Goal: Task Accomplishment & Management: Manage account settings

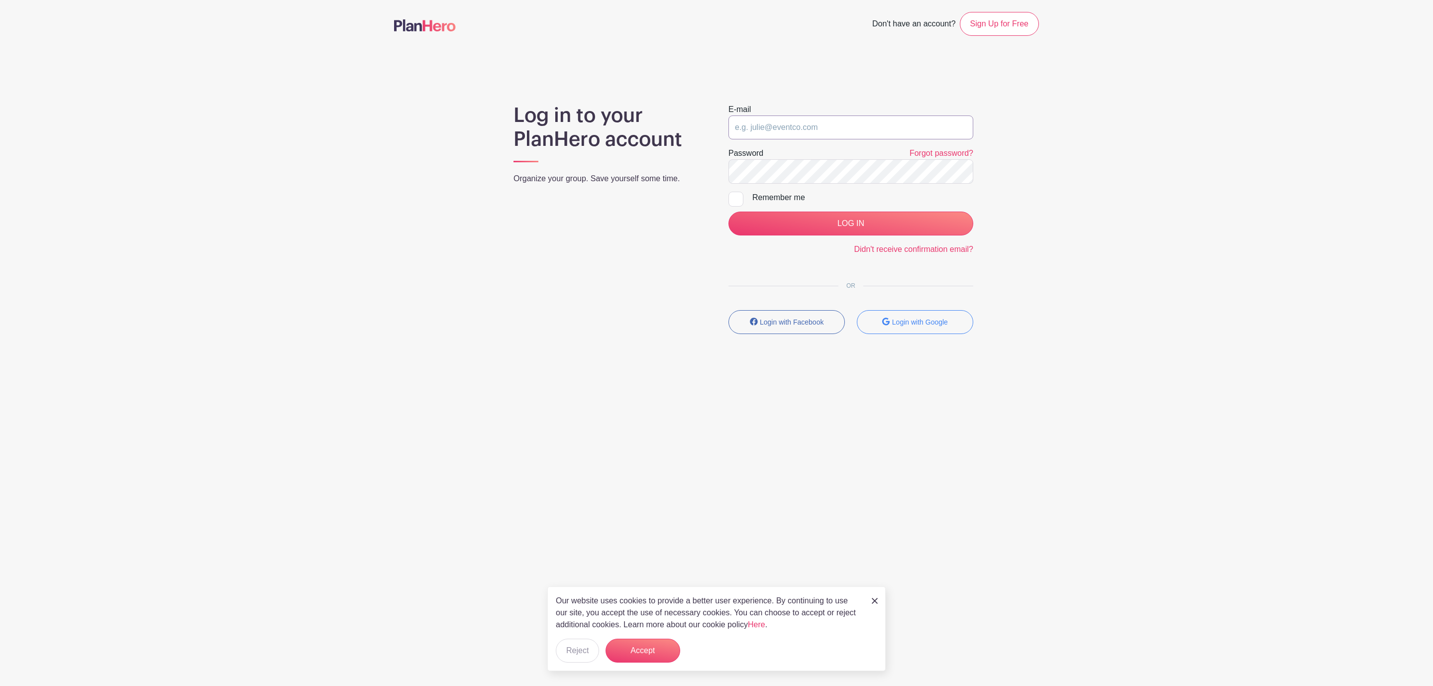
click at [889, 122] on input "email" at bounding box center [850, 127] width 245 height 24
click at [884, 122] on input "email" at bounding box center [850, 127] width 245 height 24
click at [836, 127] on input "email" at bounding box center [850, 127] width 245 height 24
type input "clerk.ftjfl@gmail.com"
click at [861, 224] on input "LOG IN" at bounding box center [850, 223] width 245 height 24
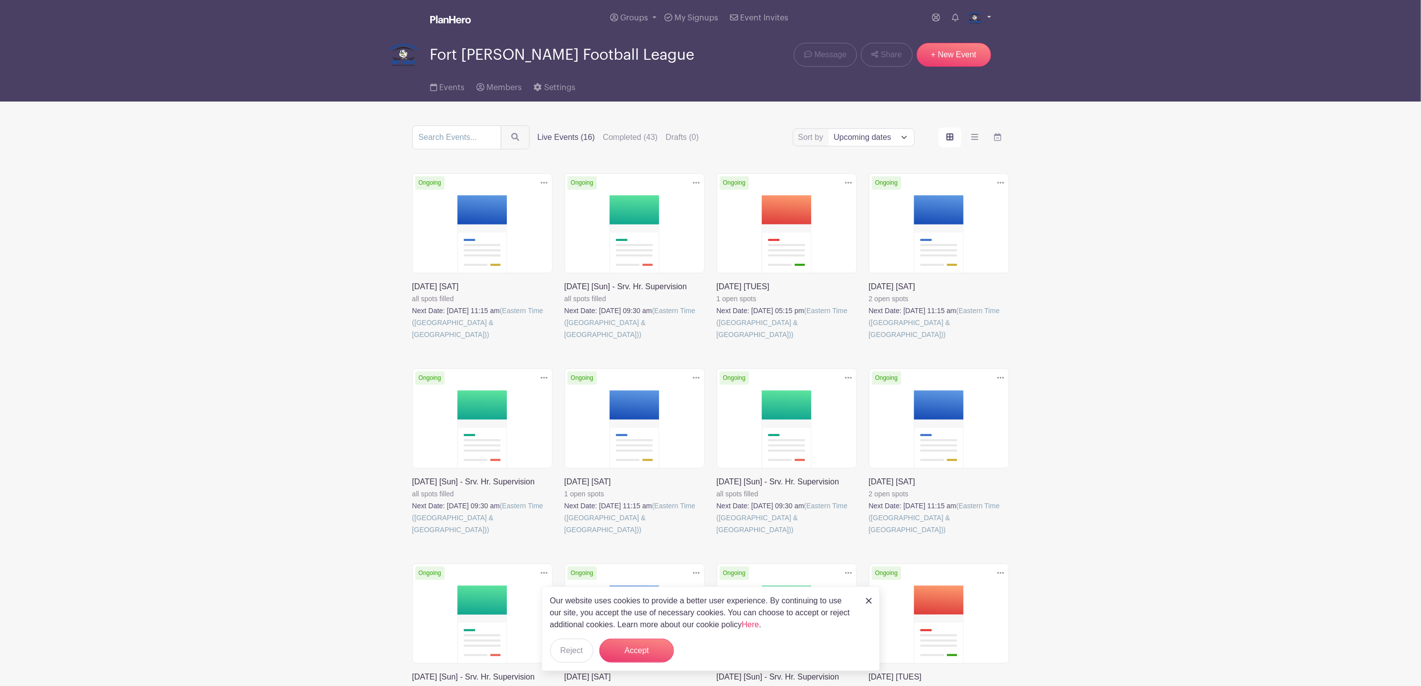
click at [982, 21] on link at bounding box center [979, 18] width 24 height 16
click at [951, 54] on link "Downloads" at bounding box center [951, 57] width 79 height 16
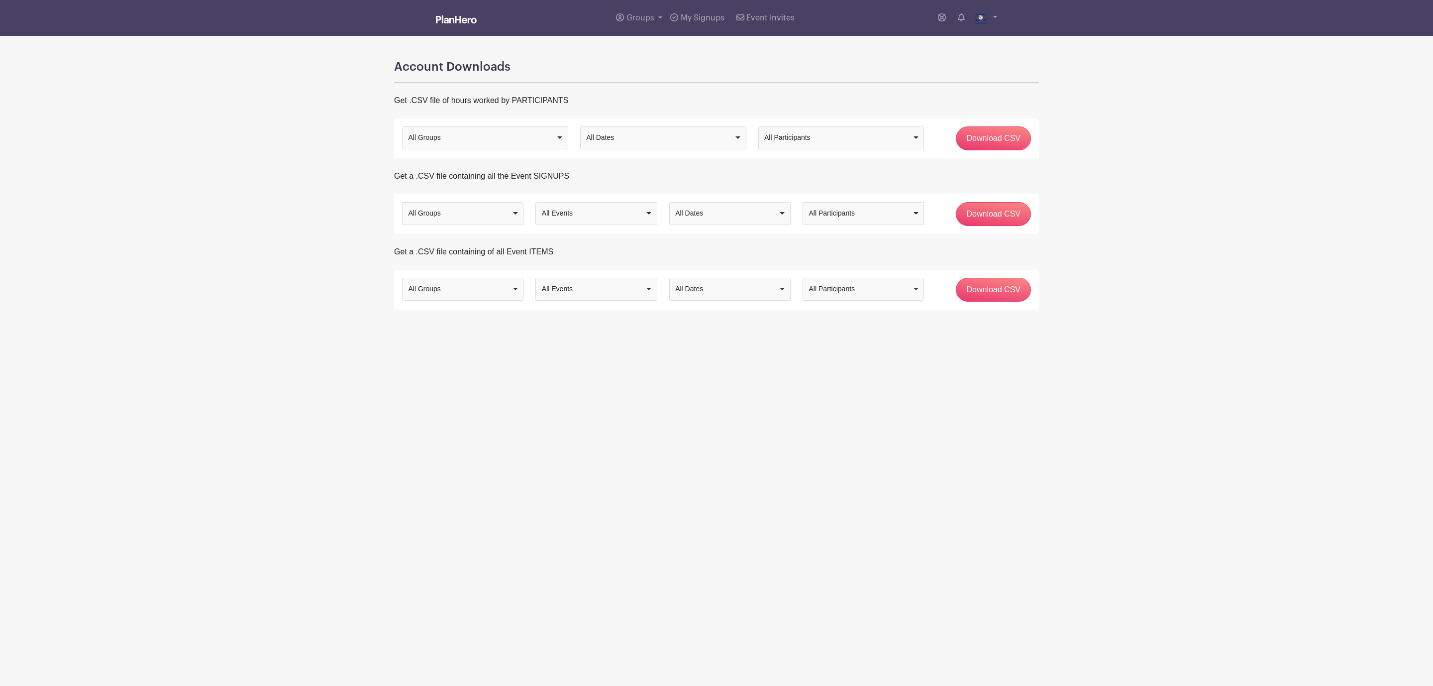
click at [461, 290] on div "All Groups" at bounding box center [459, 289] width 103 height 10
click at [475, 211] on div "All Groups" at bounding box center [459, 213] width 103 height 10
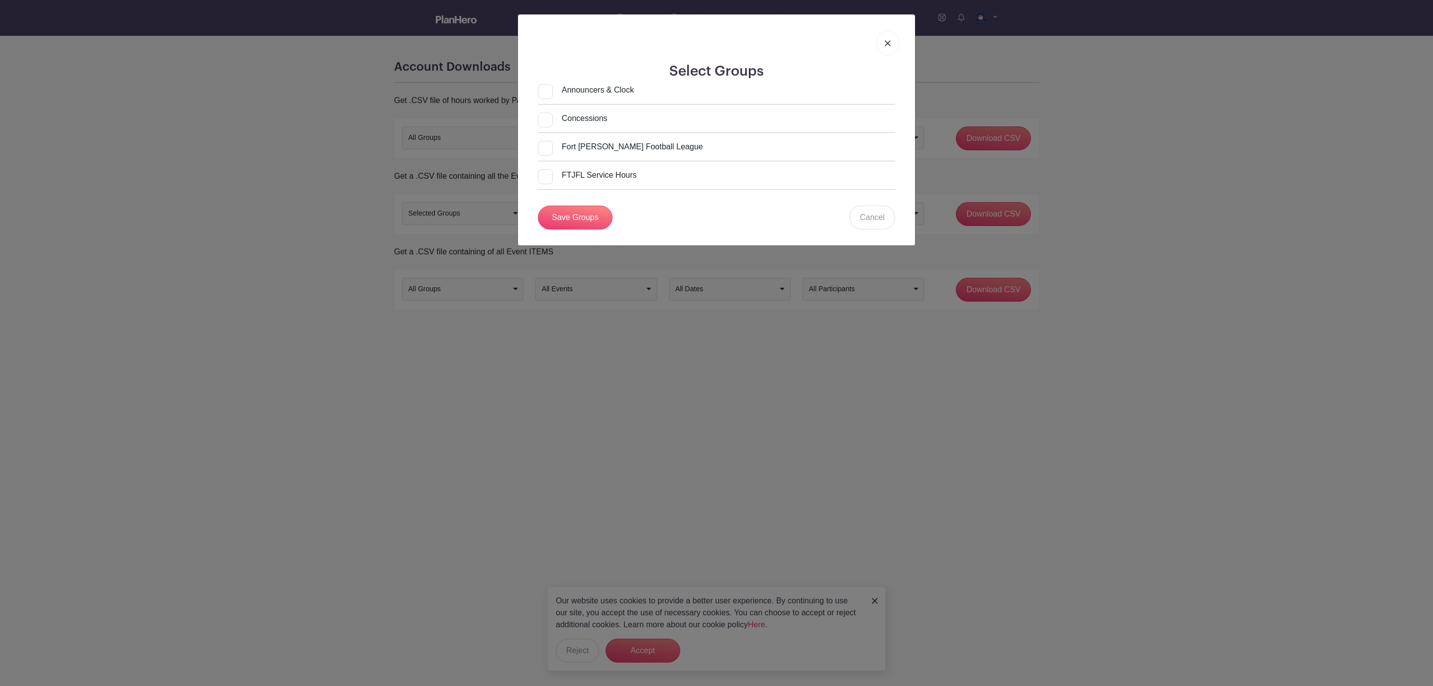
click at [544, 148] on input "Fort [PERSON_NAME] Football League" at bounding box center [620, 147] width 165 height 12
checkbox input "true"
click at [572, 221] on link "Save Groups" at bounding box center [575, 217] width 75 height 24
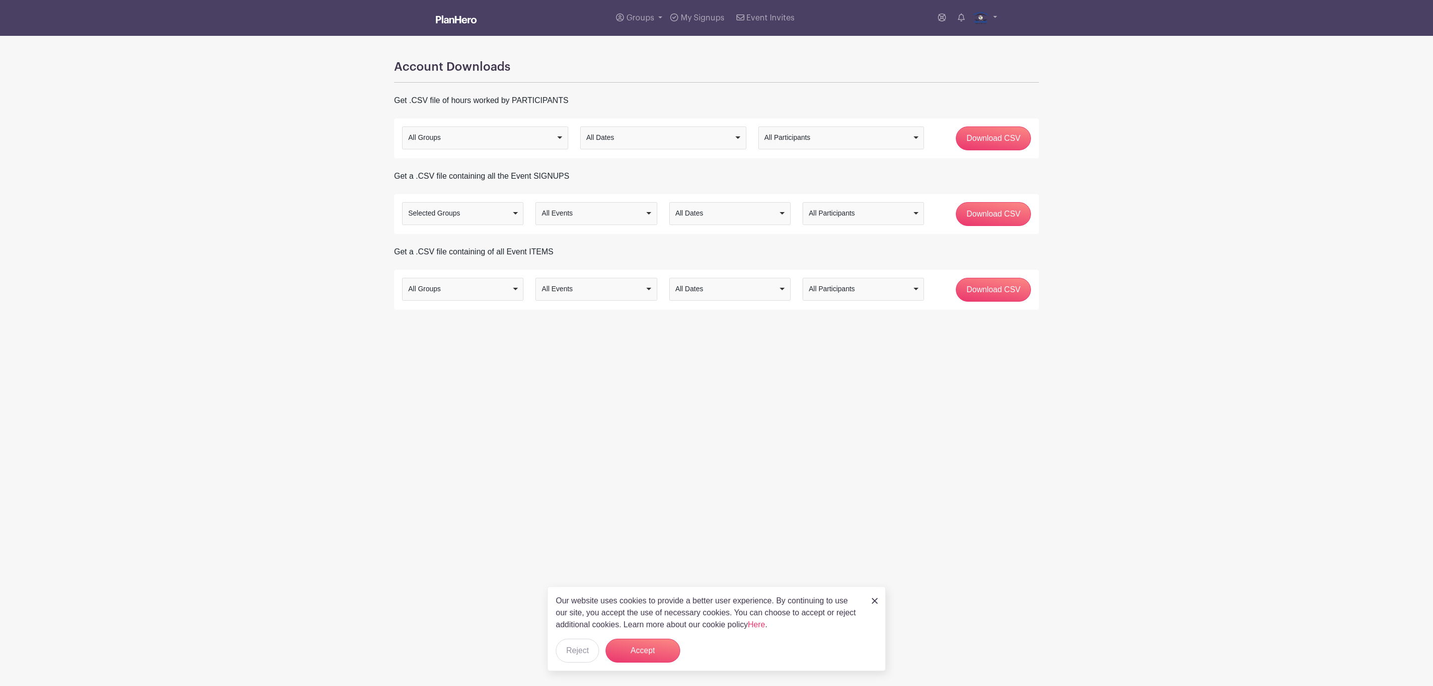
click at [569, 222] on div "All Events All Events" at bounding box center [595, 213] width 121 height 23
click at [732, 213] on div "All Dates" at bounding box center [726, 213] width 103 height 10
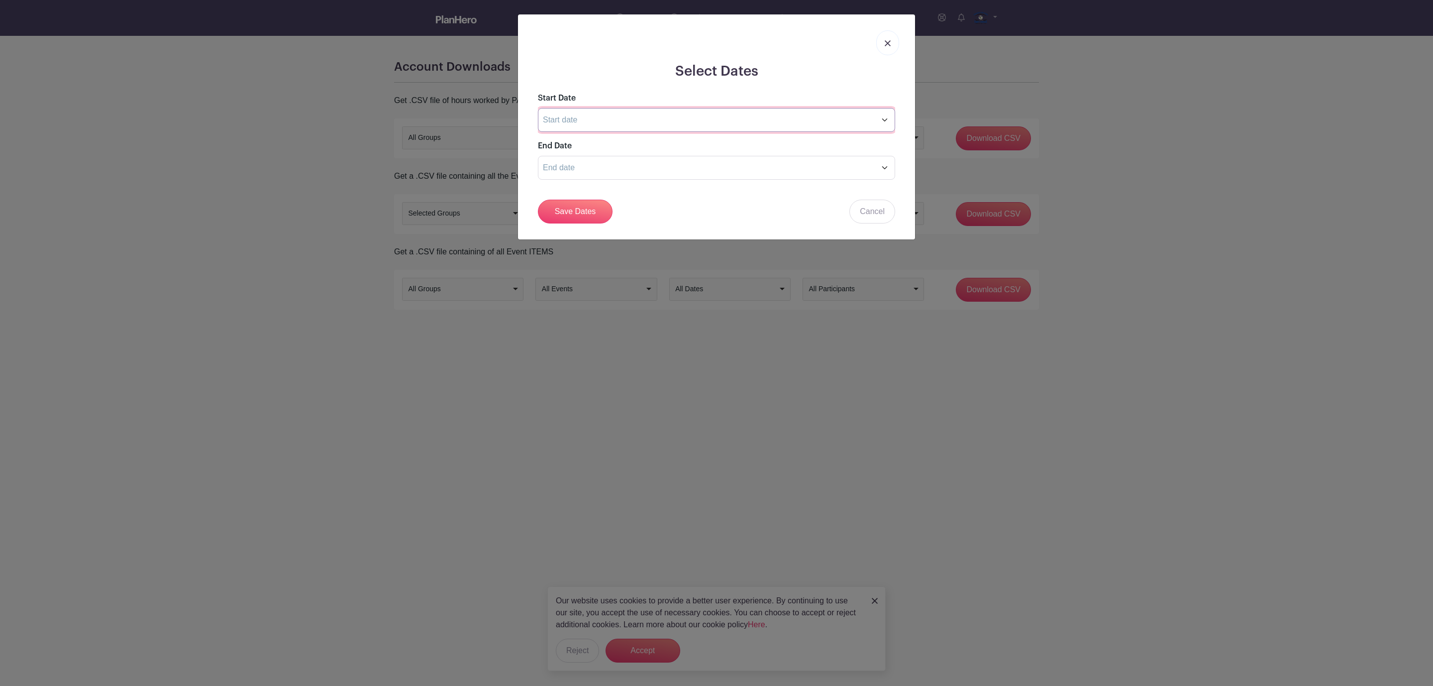
click at [609, 125] on input "text" at bounding box center [716, 120] width 357 height 24
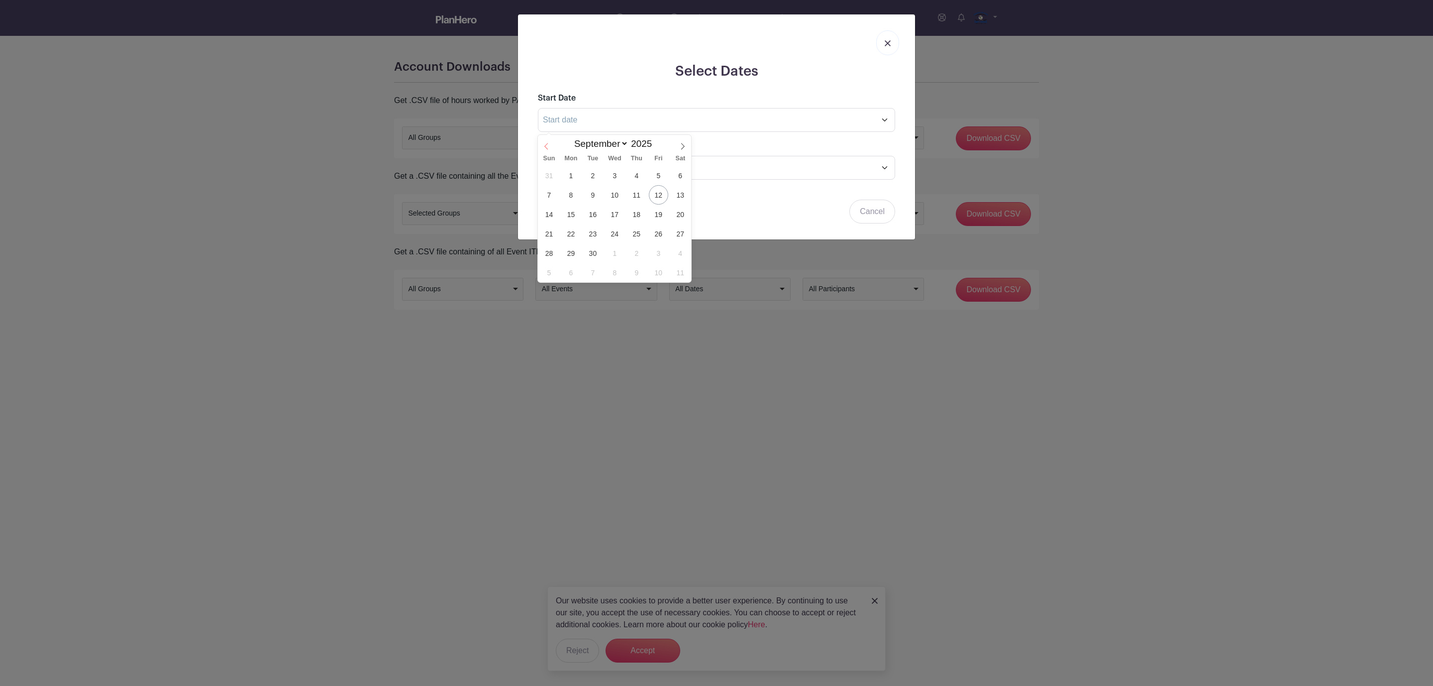
click at [550, 145] on span at bounding box center [546, 143] width 17 height 17
select select "7"
click at [656, 172] on span "1" at bounding box center [658, 175] width 19 height 19
type input "Aug 1 2025"
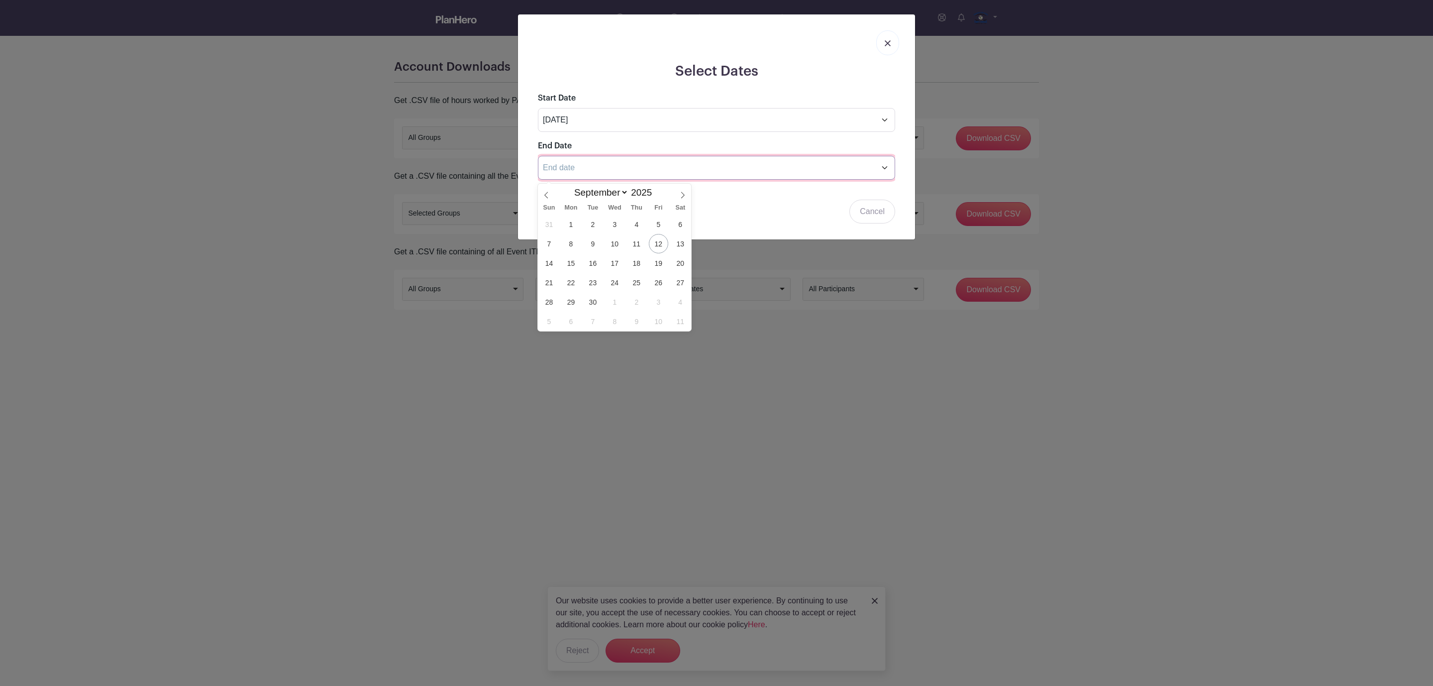
click at [715, 172] on input "text" at bounding box center [716, 168] width 357 height 24
click at [687, 197] on span at bounding box center [682, 192] width 17 height 17
select select "10"
click at [678, 296] on span "29" at bounding box center [680, 301] width 19 height 19
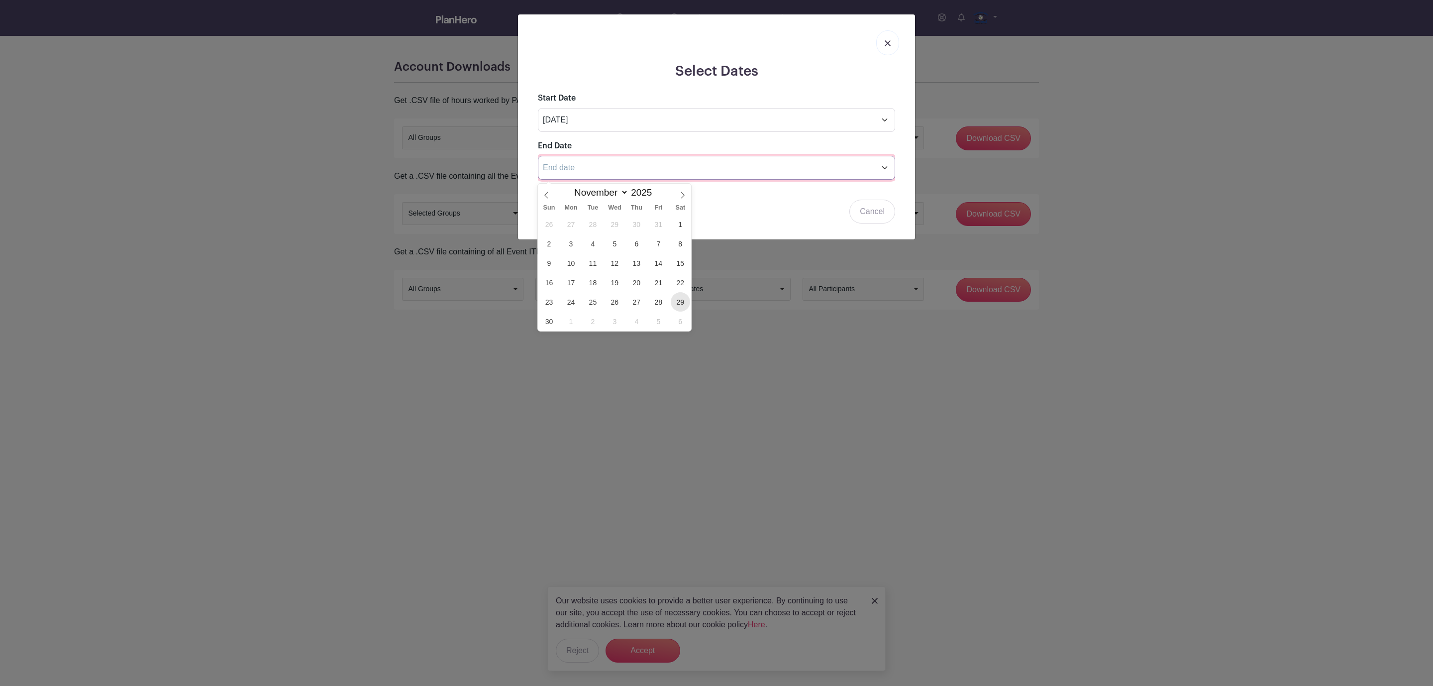
type input "Nov 29 2025"
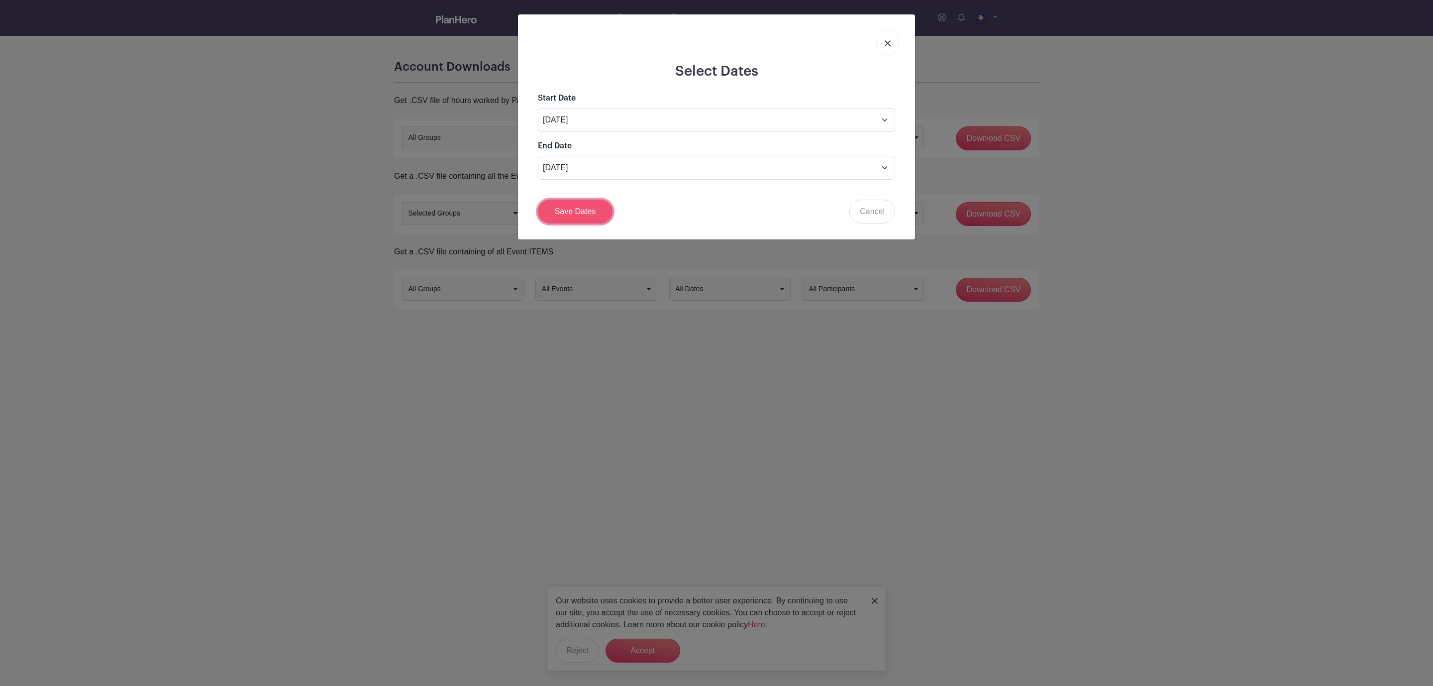
click at [581, 221] on link "Save Dates" at bounding box center [575, 211] width 75 height 24
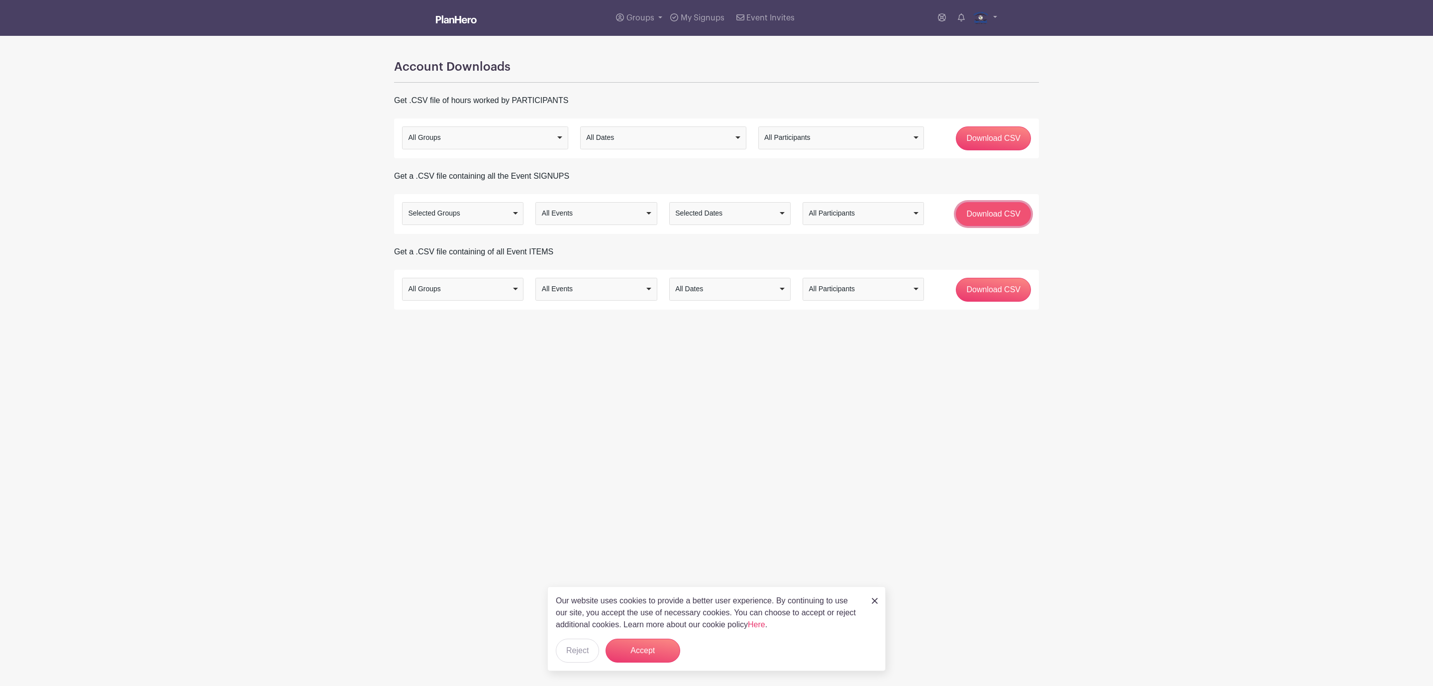
click at [969, 211] on input "Download CSV" at bounding box center [993, 214] width 75 height 24
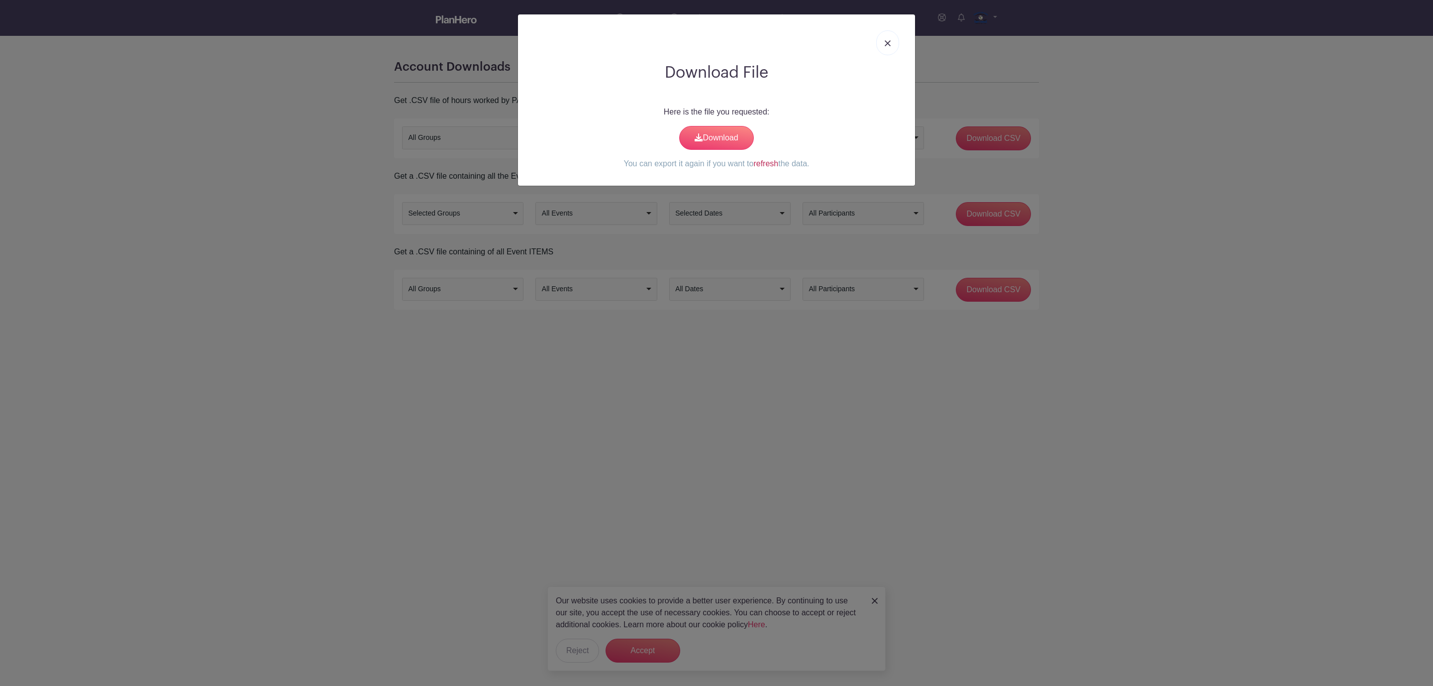
click at [762, 166] on link "refresh" at bounding box center [765, 163] width 25 height 8
click at [721, 135] on link "Download" at bounding box center [716, 138] width 75 height 24
click at [889, 42] on img at bounding box center [888, 43] width 6 height 6
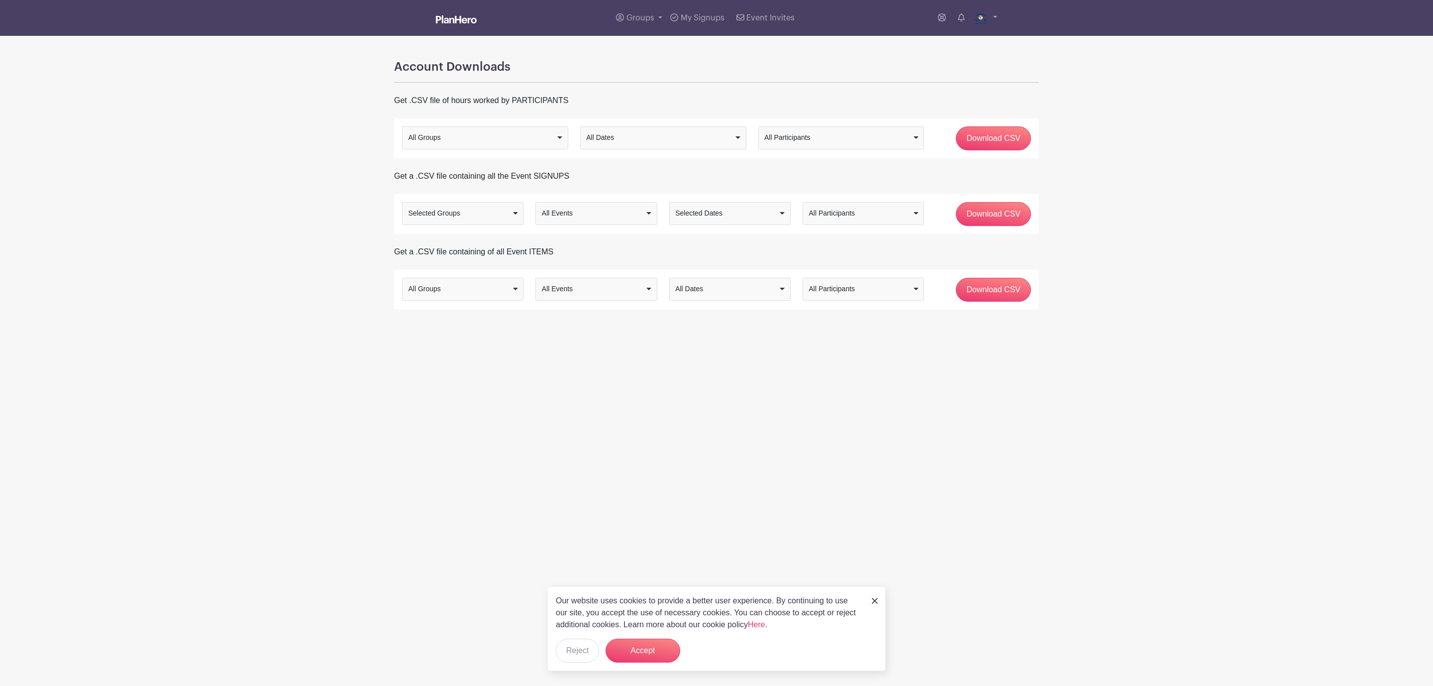
click at [449, 18] on img at bounding box center [456, 19] width 41 height 8
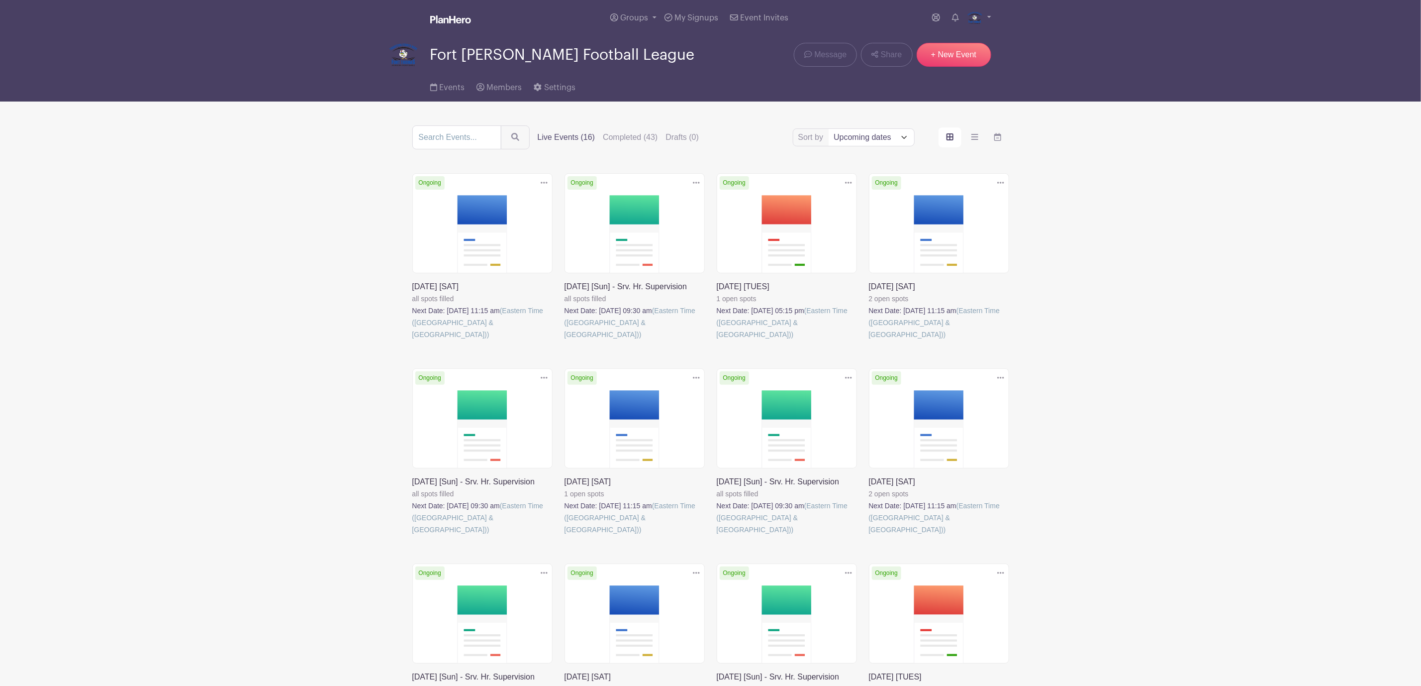
click at [412, 340] on link at bounding box center [412, 340] width 0 height 0
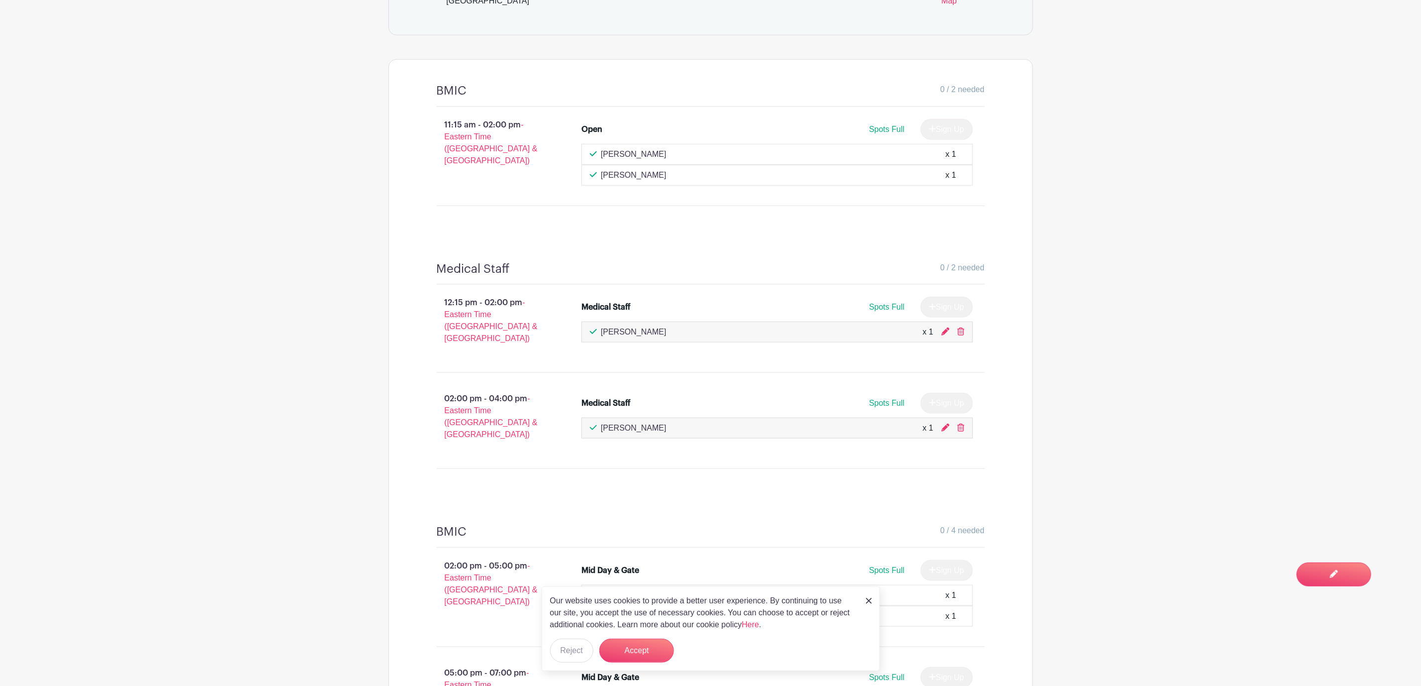
scroll to position [672, 0]
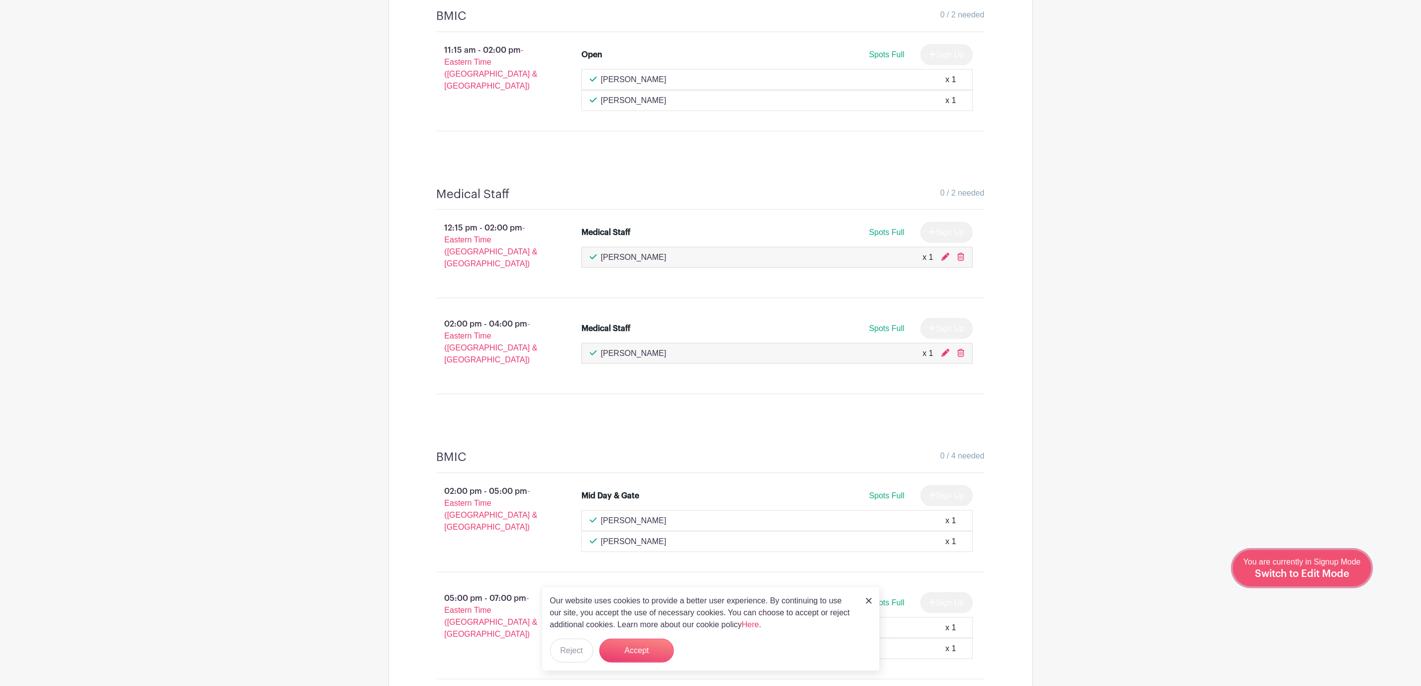
click at [1336, 568] on div "You are currently in Signup Mode Switch to Edit Mode" at bounding box center [1302, 568] width 117 height 24
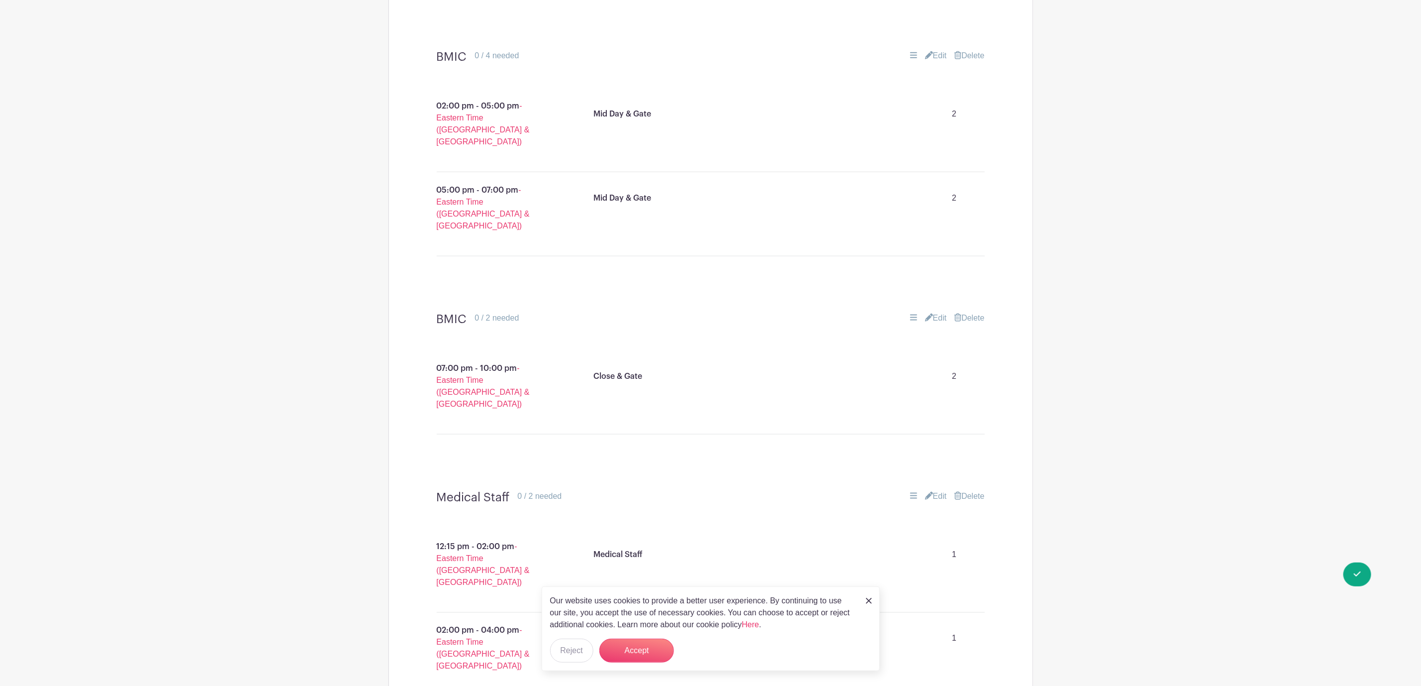
scroll to position [606, 0]
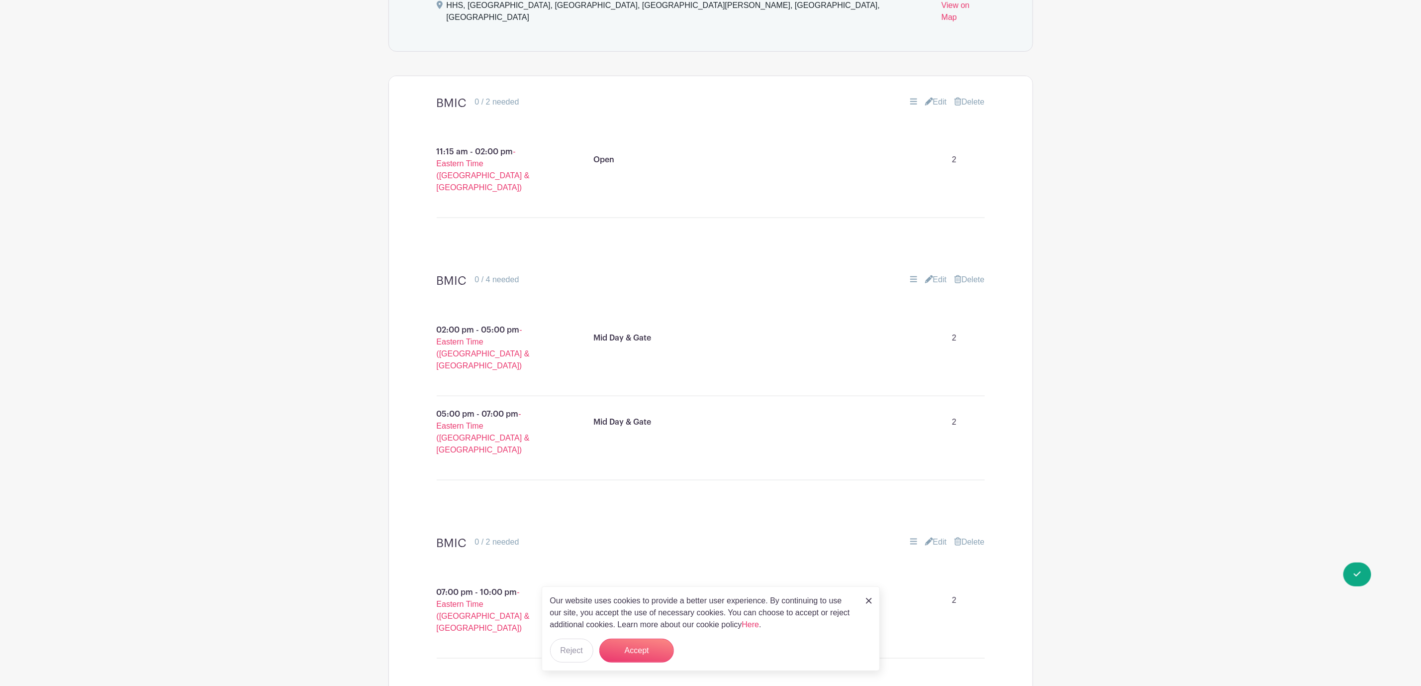
click at [1252, 273] on main "Groups All Groups Announcers & Clock Concessions Fort [PERSON_NAME] Football Le…" at bounding box center [710, 296] width 1421 height 1805
click at [868, 603] on link at bounding box center [869, 600] width 6 height 12
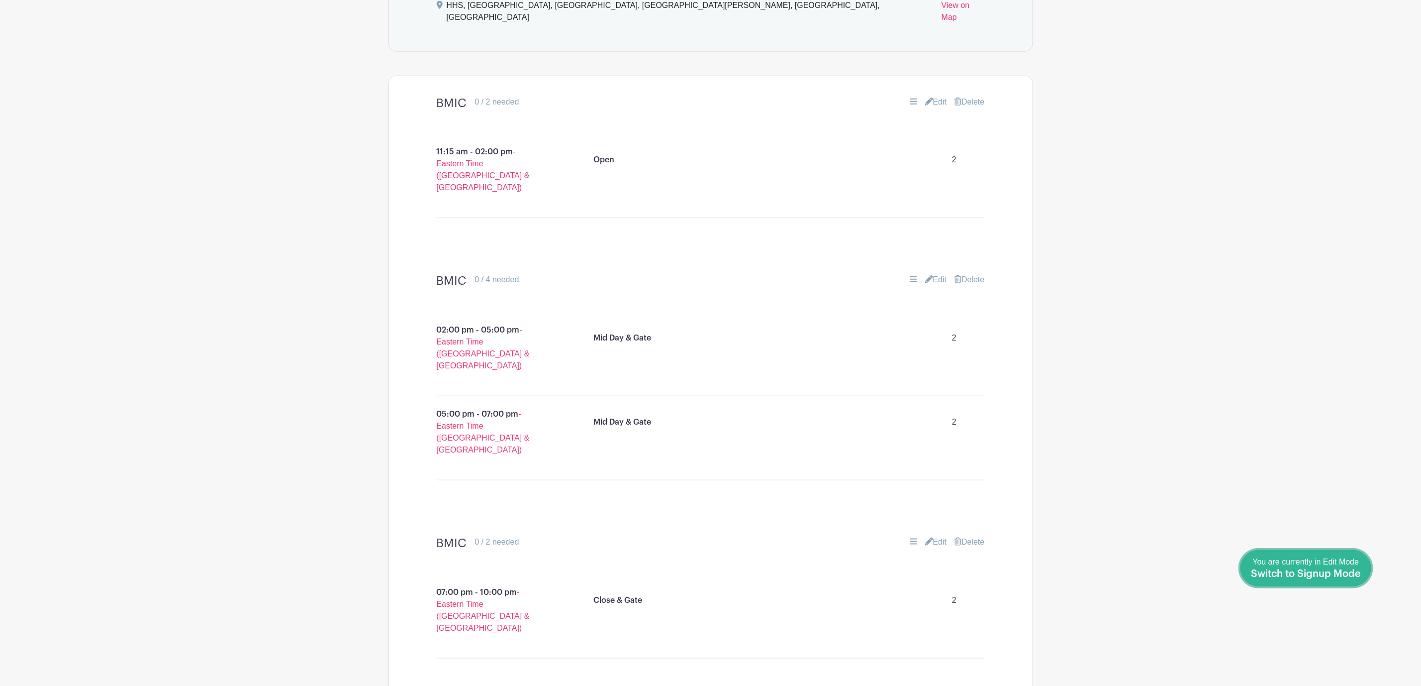
click at [1357, 573] on span "Switch to Signup Mode" at bounding box center [1306, 574] width 110 height 10
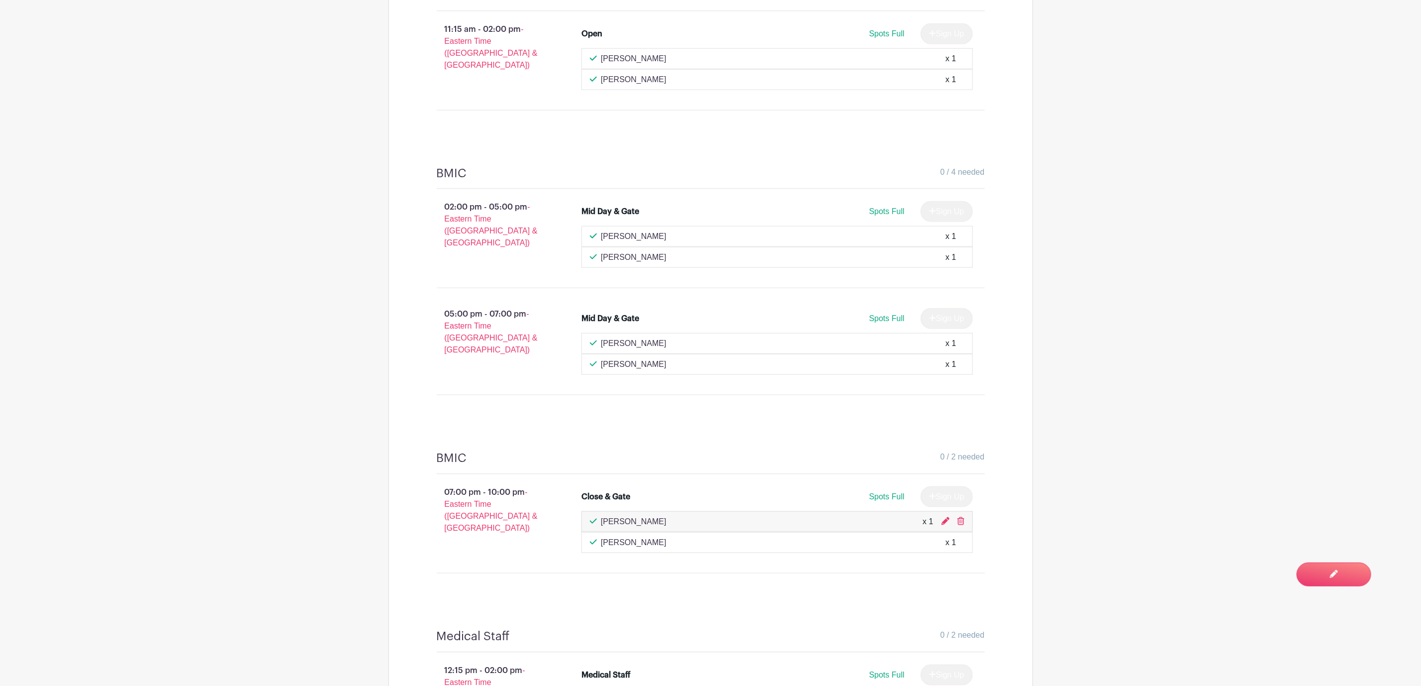
scroll to position [916, 0]
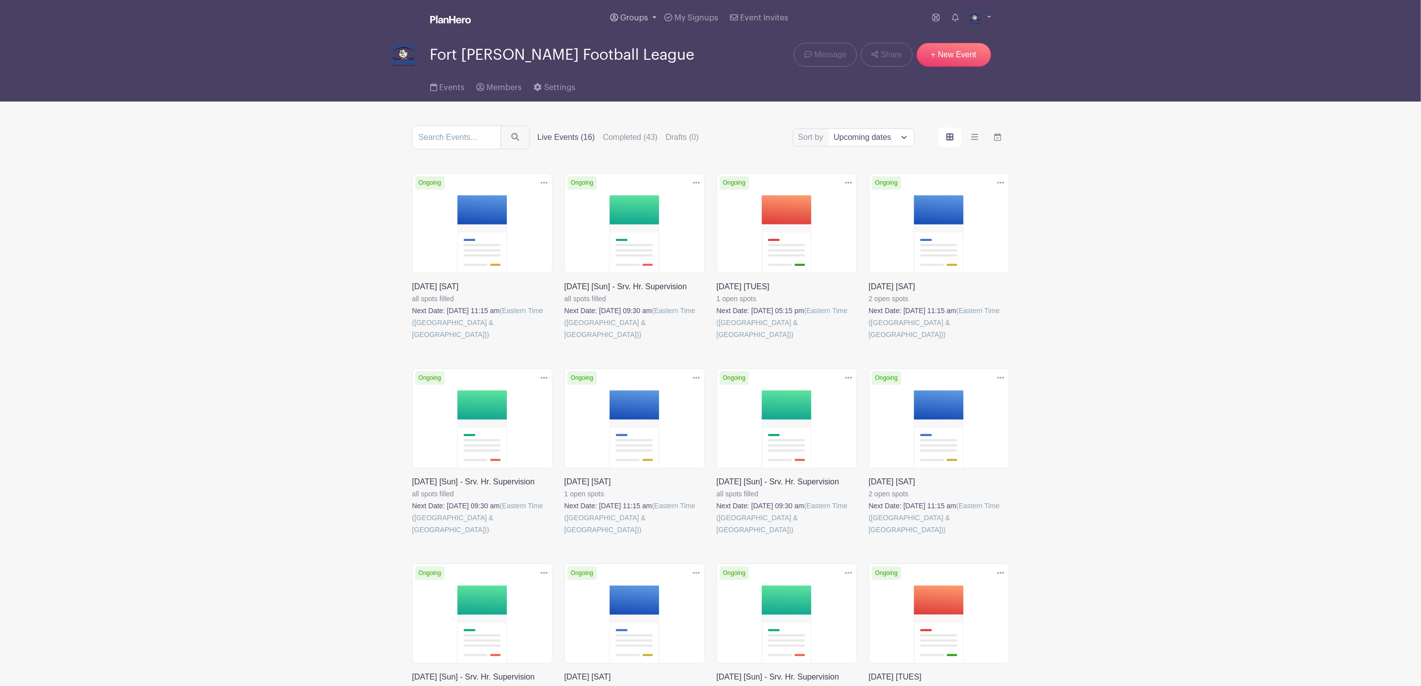
click at [635, 19] on span "Groups" at bounding box center [634, 18] width 28 height 8
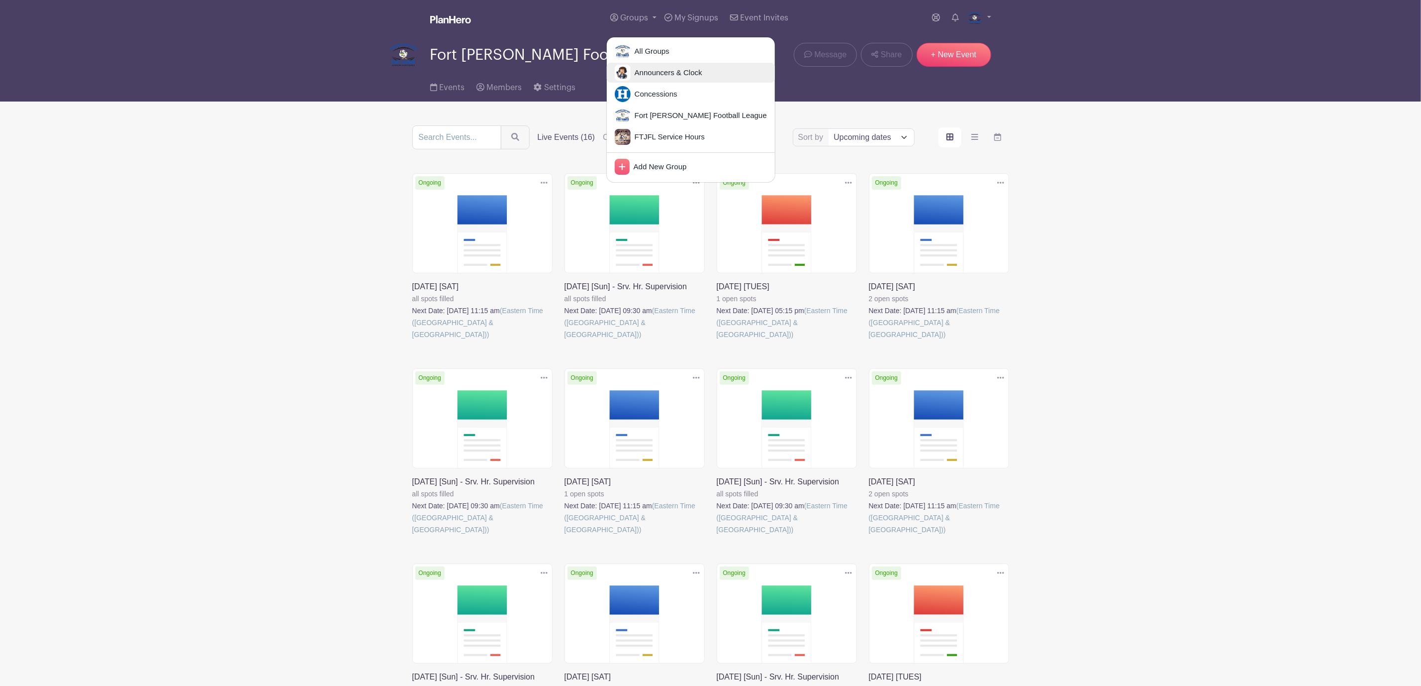
click at [654, 75] on span "Announcers & Clock" at bounding box center [667, 72] width 72 height 11
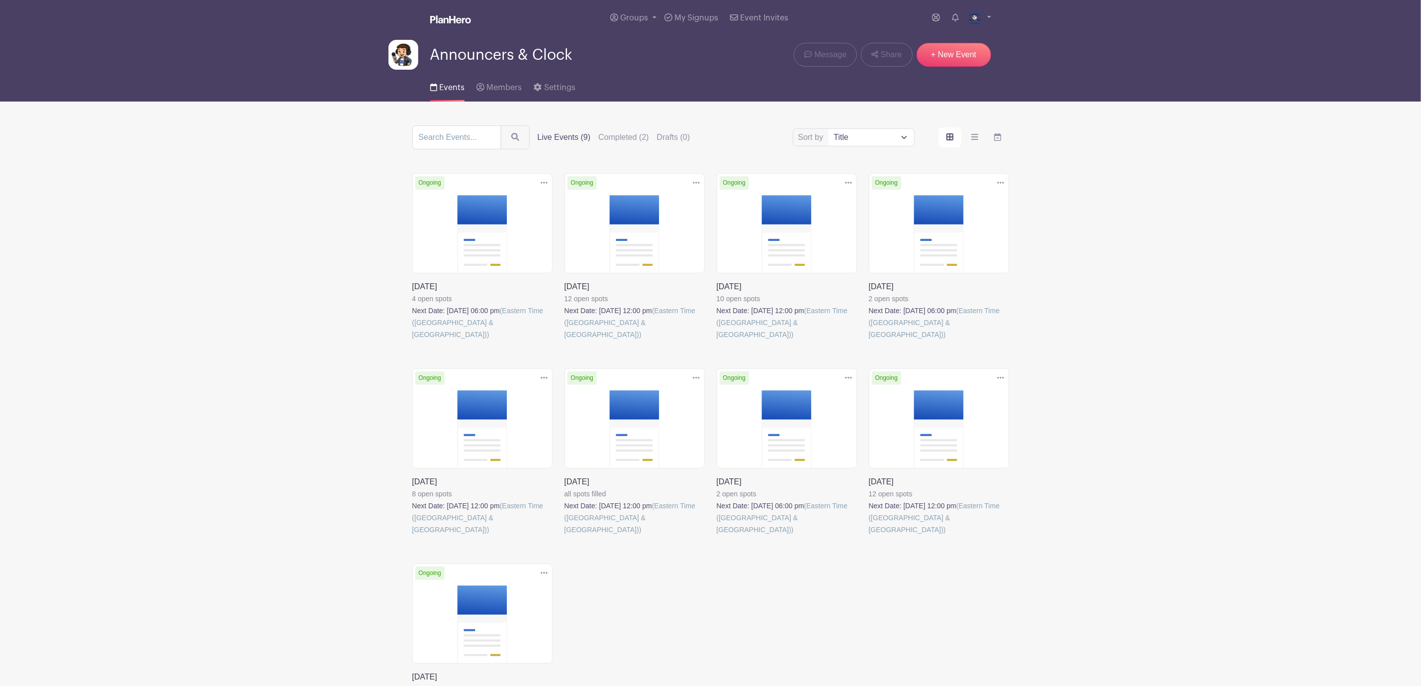
click at [565, 535] on link at bounding box center [565, 535] width 0 height 0
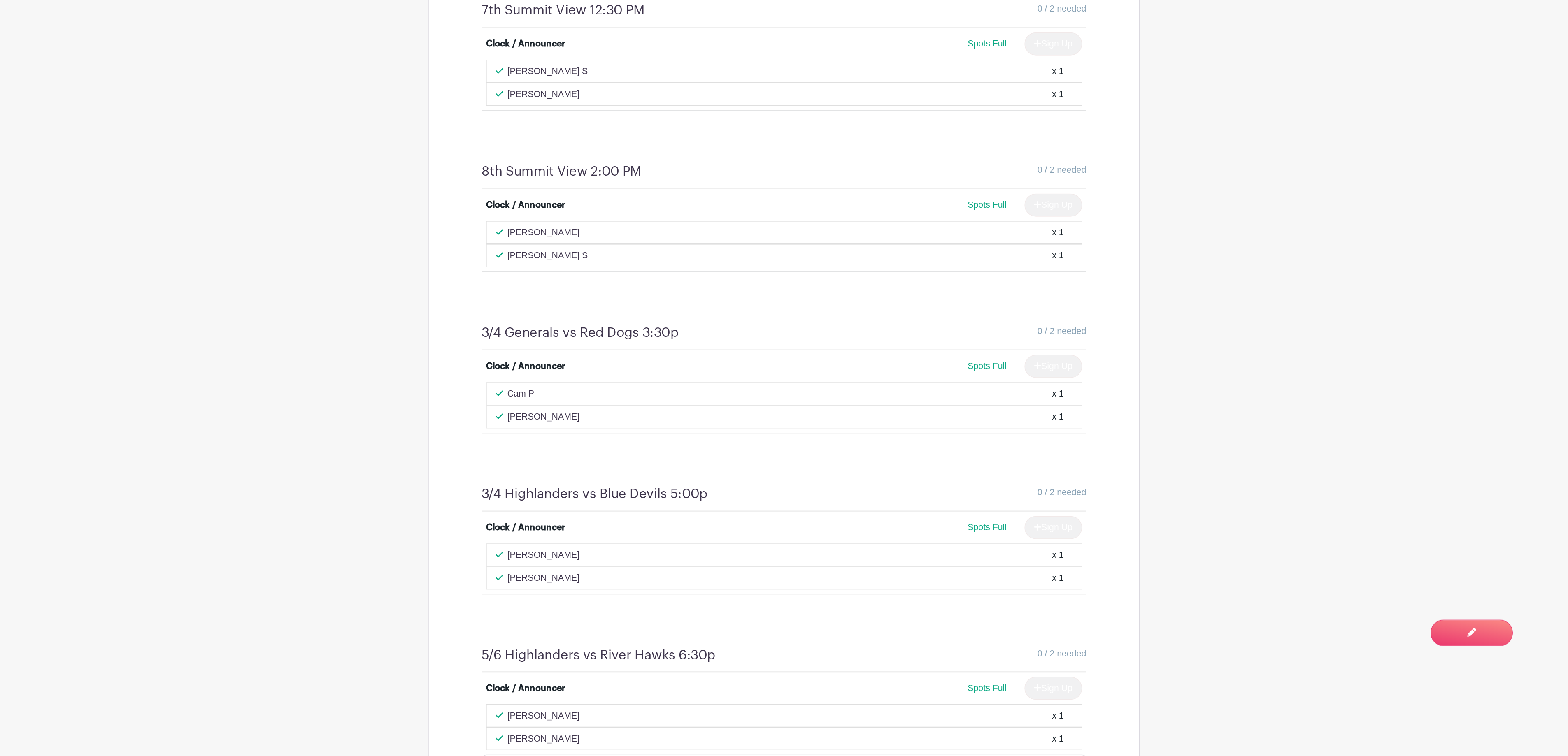
scroll to position [556, 0]
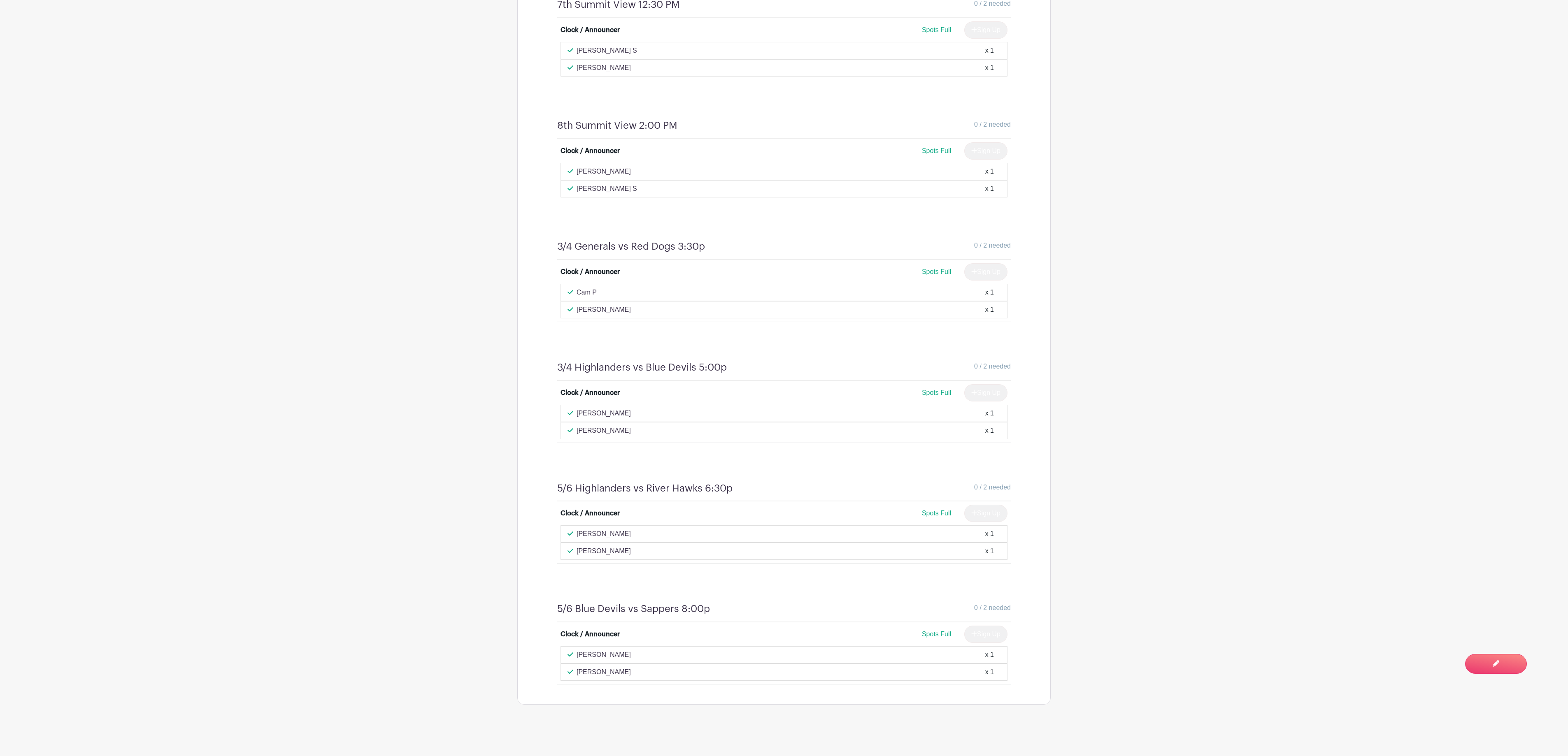
drag, startPoint x: 1141, startPoint y: 0, endPoint x: 1108, endPoint y: 227, distance: 229.4
click at [1167, 250] on main "Groups All Groups Announcers & Clock Concessions Fort [PERSON_NAME] Football Le…" at bounding box center [784, 100] width 1568 height 1311
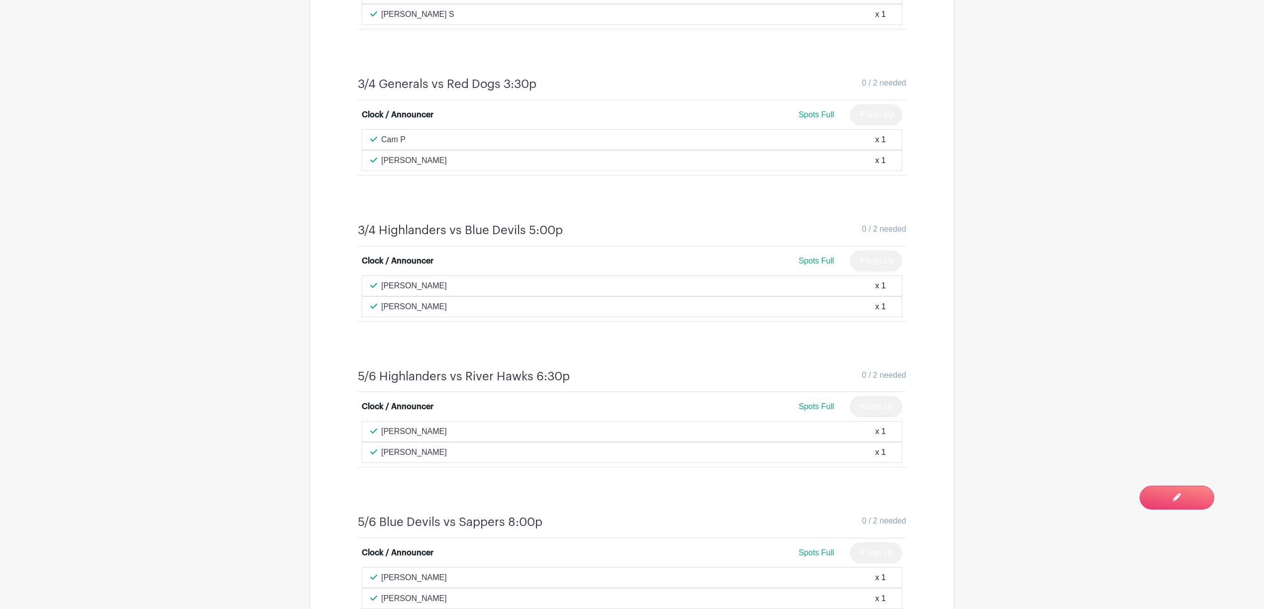
scroll to position [895, 0]
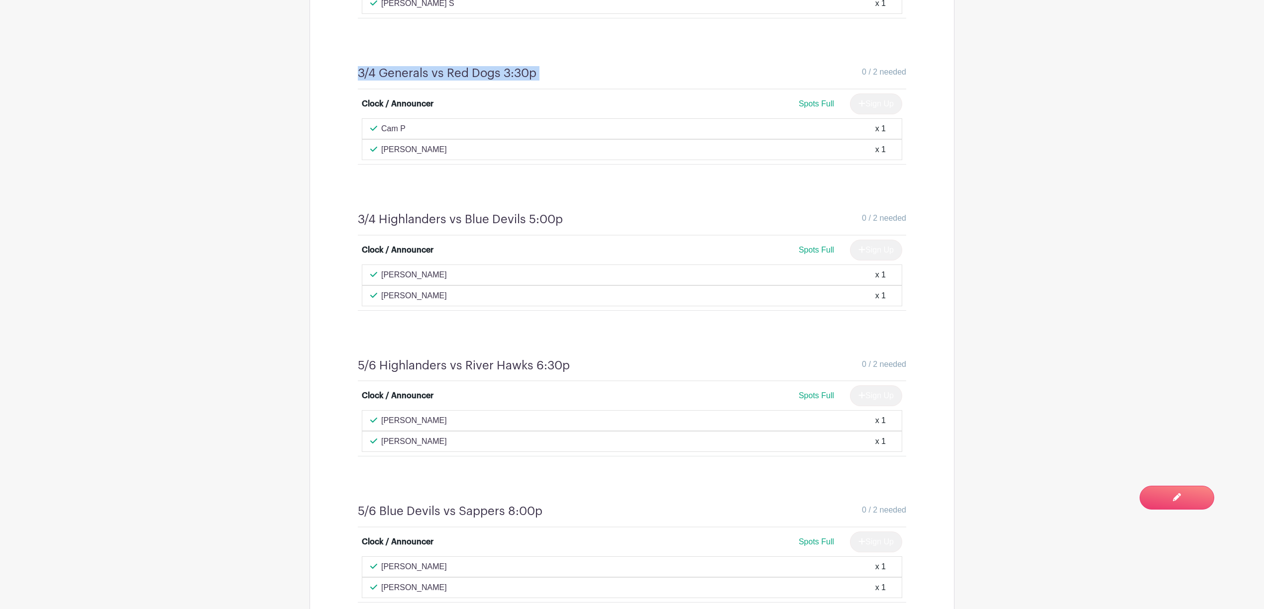
drag, startPoint x: 555, startPoint y: 72, endPoint x: 359, endPoint y: 73, distance: 196.5
click at [359, 73] on div "3/4 Generals vs Red Dogs 3:30p 0 / 2 needed" at bounding box center [632, 77] width 548 height 23
copy div "3/4 Generals vs Red Dogs 3:30p"
drag, startPoint x: 478, startPoint y: 243, endPoint x: 484, endPoint y: 240, distance: 7.3
click at [478, 243] on div "Clock / Announcer Spots Full Sign Up" at bounding box center [632, 252] width 540 height 25
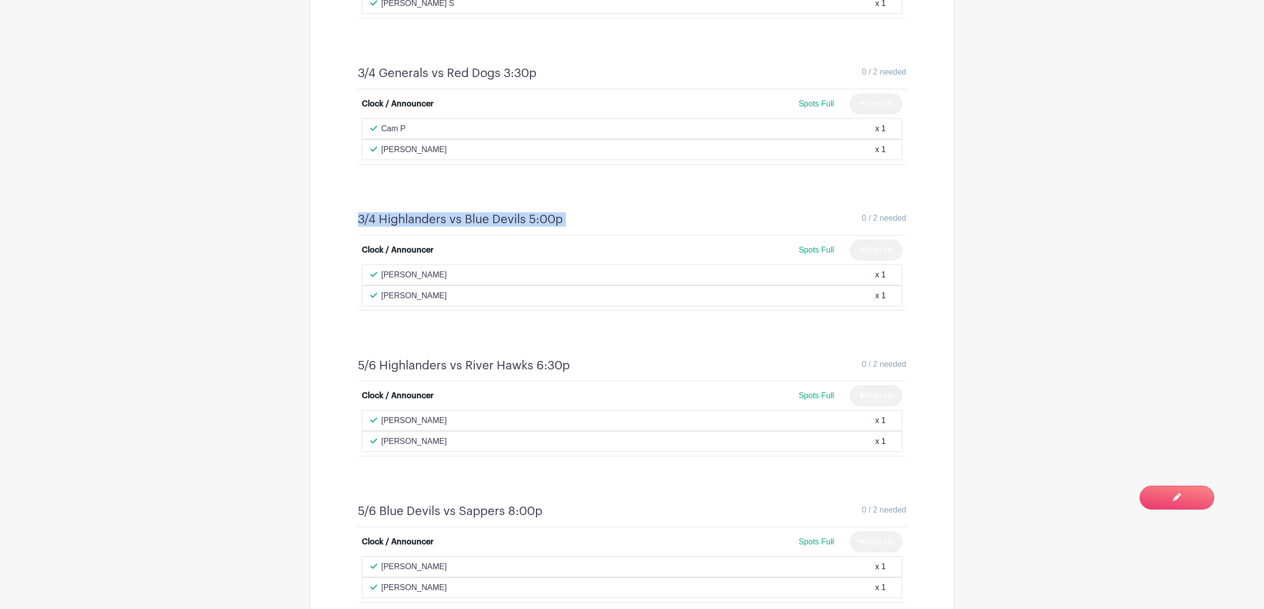
drag, startPoint x: 547, startPoint y: 221, endPoint x: 359, endPoint y: 219, distance: 188.6
click at [359, 219] on div "3/4 Highlanders vs Blue Devils 5:00p 0 / 2 needed" at bounding box center [632, 223] width 548 height 23
copy div "3/4 Highlanders vs Blue Devils 5:00p"
drag, startPoint x: 584, startPoint y: 366, endPoint x: 361, endPoint y: 368, distance: 222.9
click at [361, 368] on div "5/6 Highlanders vs River Hawks 6:30p 0 / 2 needed" at bounding box center [632, 370] width 548 height 23
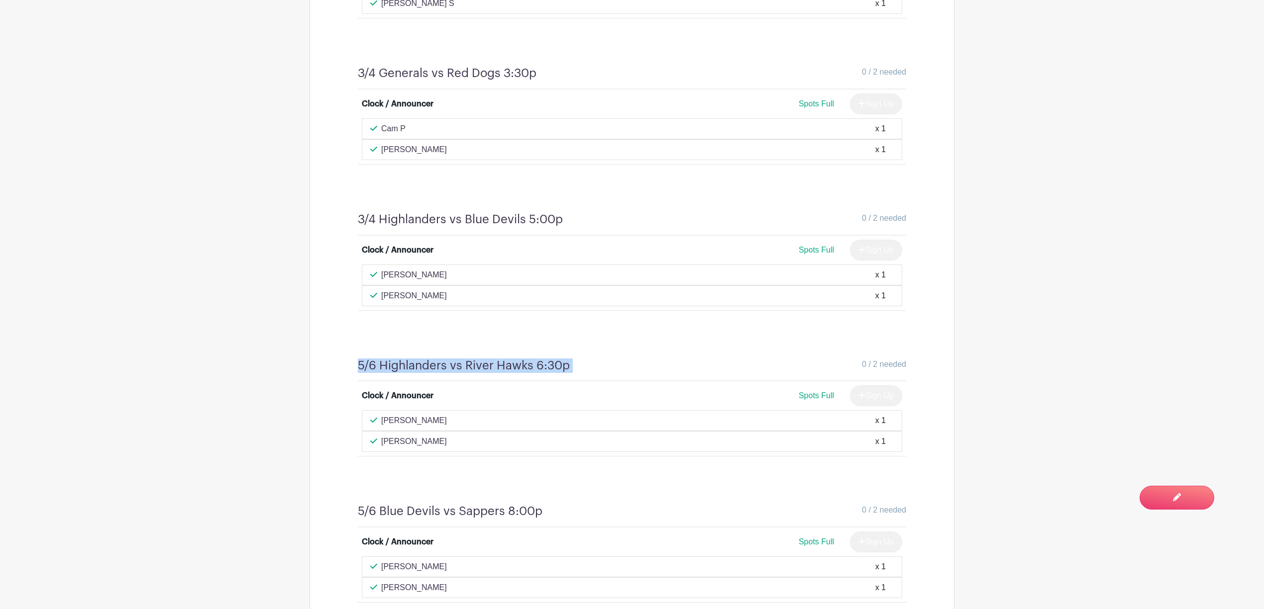
copy div "5/6 Highlanders vs River Hawks 6:30p"
drag, startPoint x: 556, startPoint y: 512, endPoint x: 357, endPoint y: 518, distance: 199.6
click at [357, 518] on div "5/6 Blue Devils vs Sappers 8:00p 0 / 2 needed Clock / Announcer Spots Full Sign…" at bounding box center [632, 554] width 596 height 146
copy div "5/6 Blue Devils vs Sappers 8:00p"
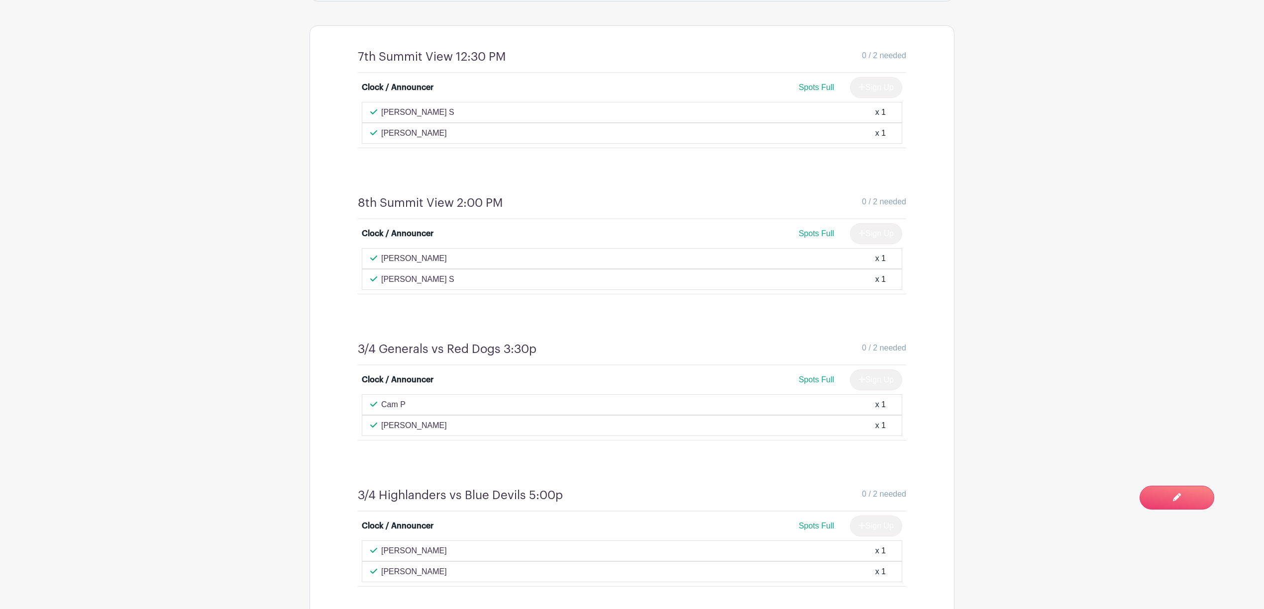
scroll to position [497, 0]
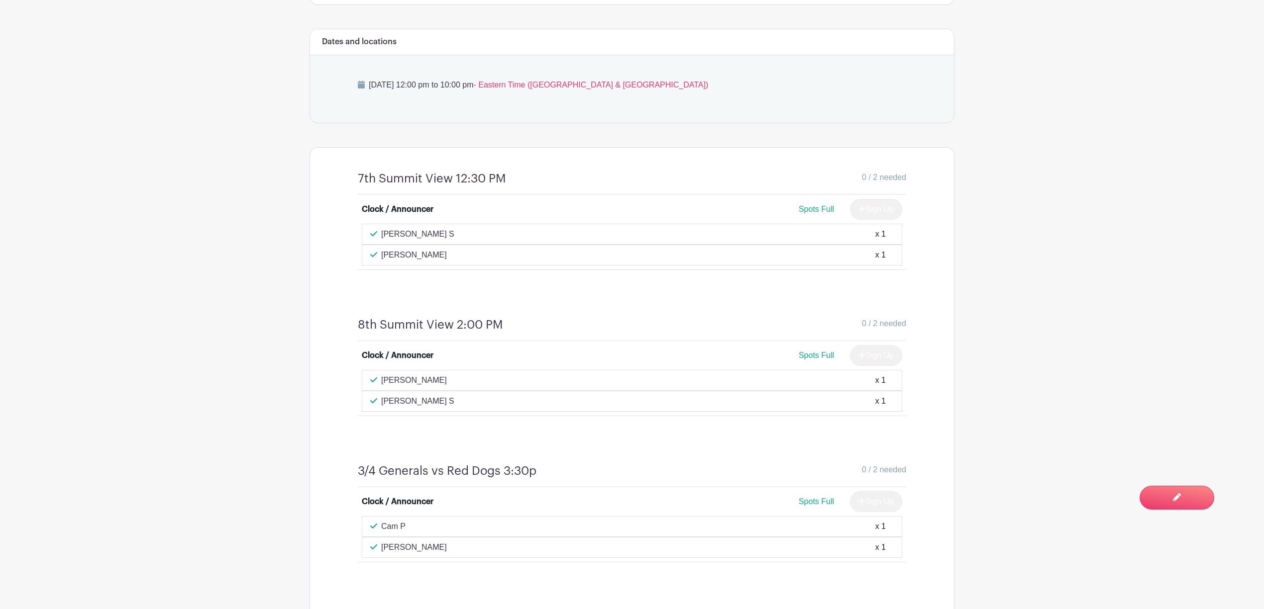
drag, startPoint x: 541, startPoint y: 174, endPoint x: 528, endPoint y: 178, distance: 13.5
click at [541, 174] on div "0 / 2 needed" at bounding box center [706, 179] width 400 height 14
drag, startPoint x: 520, startPoint y: 178, endPoint x: 343, endPoint y: 182, distance: 177.6
click at [343, 182] on div "7th Summit View 12:30 PM 0 / 2 needed Clock / Announcer Spots Full Sign Up [PER…" at bounding box center [632, 221] width 596 height 146
copy div "7th Summit View 12:30 PM"
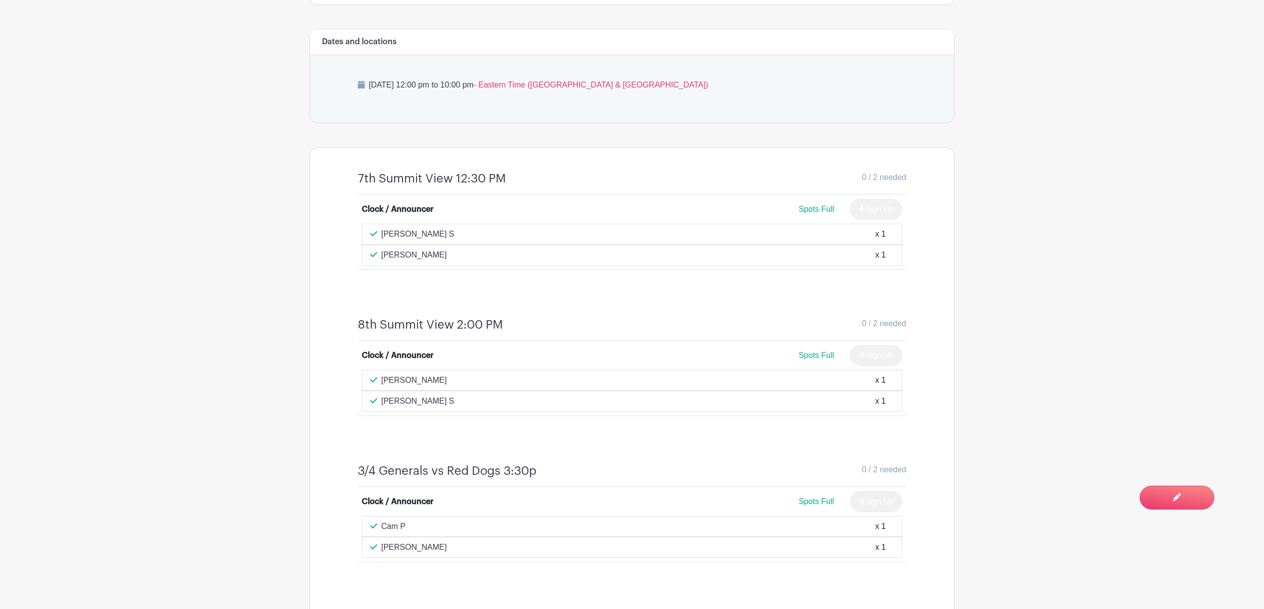
drag, startPoint x: 751, startPoint y: 311, endPoint x: 502, endPoint y: 278, distance: 251.5
click at [751, 311] on div "8th Summit View 2:00 PM 0 / 2 needed Clock / Announcer Spots Full Sign Up [PERS…" at bounding box center [632, 367] width 596 height 146
click at [421, 326] on h4 "8th Summit View 2:00 PM" at bounding box center [430, 325] width 145 height 14
drag, startPoint x: 514, startPoint y: 325, endPoint x: 328, endPoint y: 325, distance: 185.6
click at [328, 325] on div "7th Summit View 12:30 PM 0 / 2 needed Clock / Announcer Spots Full Sign Up [PER…" at bounding box center [631, 586] width 645 height 878
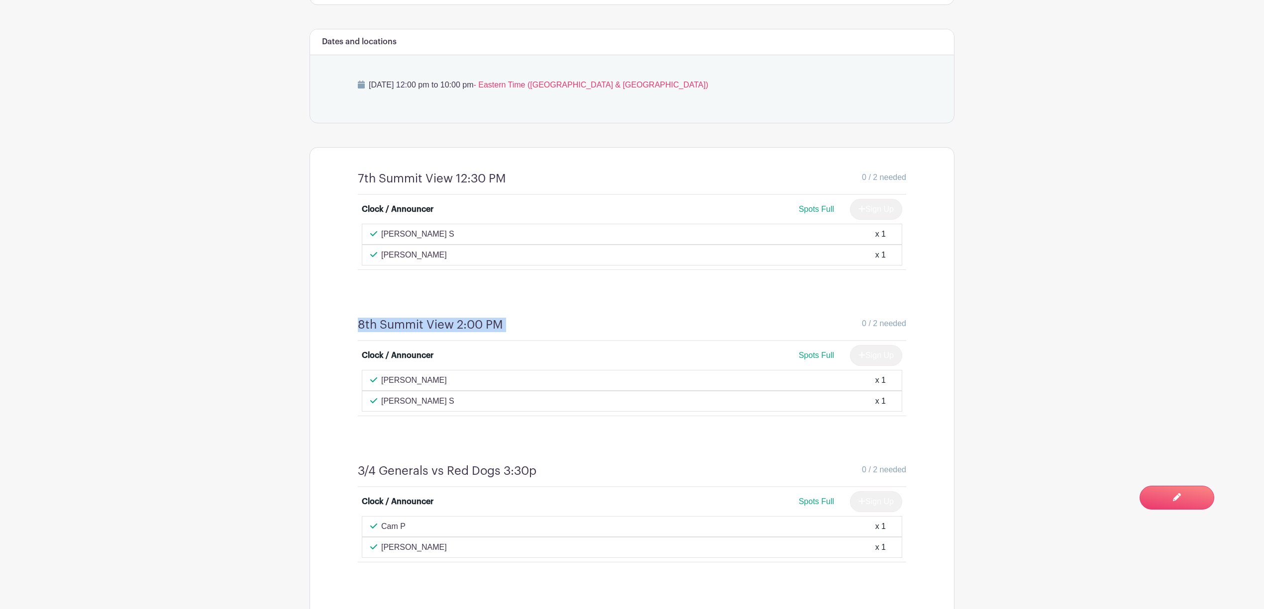
copy div "8th Summit View 2:00 PM"
